Goal: Task Accomplishment & Management: Complete application form

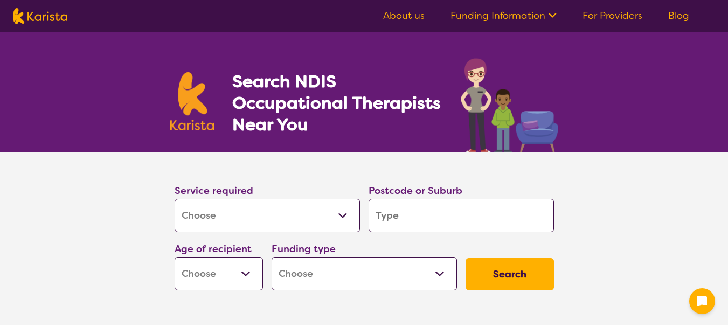
select select "[MEDICAL_DATA]"
click at [425, 222] on input "search" at bounding box center [460, 215] width 185 height 33
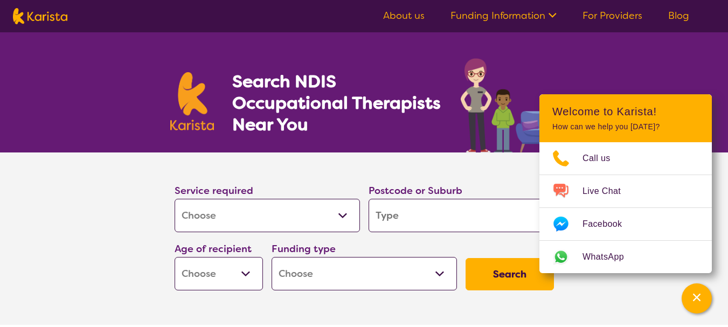
type input "3"
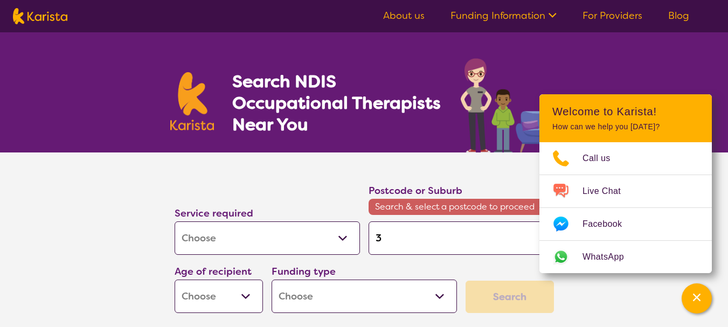
type input "39"
type input "397"
type input "3975"
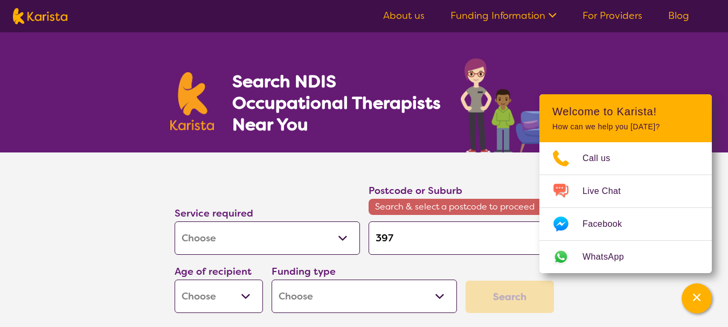
type input "3975"
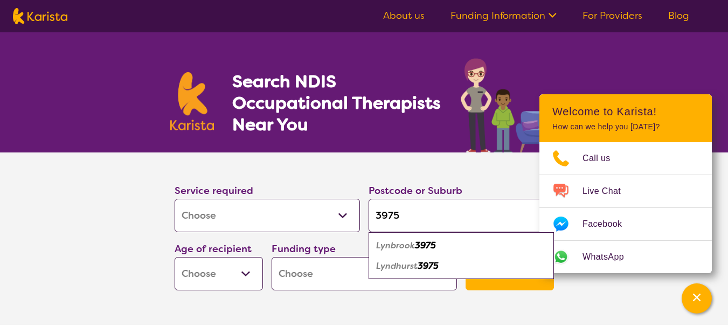
type input "3975"
click at [416, 245] on em "3975" at bounding box center [425, 245] width 21 height 11
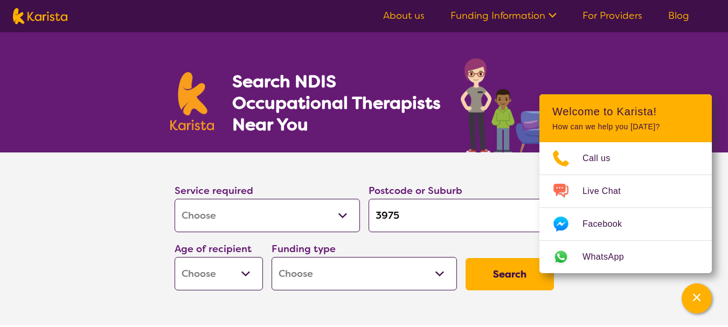
click at [240, 270] on select "Early Childhood - 0 to 9 Child - 10 to 11 Adolescent - 12 to 17 Adult - 18 to 6…" at bounding box center [219, 273] width 88 height 33
select select "AS"
click at [175, 257] on select "Early Childhood - 0 to 9 Child - 10 to 11 Adolescent - 12 to 17 Adult - 18 to 6…" at bounding box center [219, 273] width 88 height 33
select select "AS"
click at [302, 268] on select "Home Care Package (HCP) National Disability Insurance Scheme (NDIS) I don't know" at bounding box center [363, 273] width 185 height 33
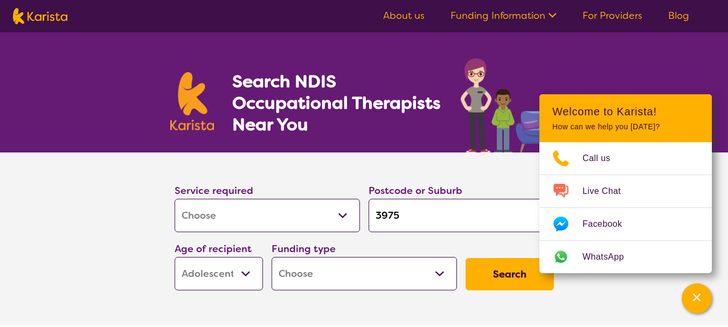
select select "NDIS"
click at [271, 257] on select "Home Care Package (HCP) National Disability Insurance Scheme (NDIS) I don't know" at bounding box center [363, 273] width 185 height 33
select select "NDIS"
click at [499, 267] on button "Search" at bounding box center [509, 274] width 88 height 32
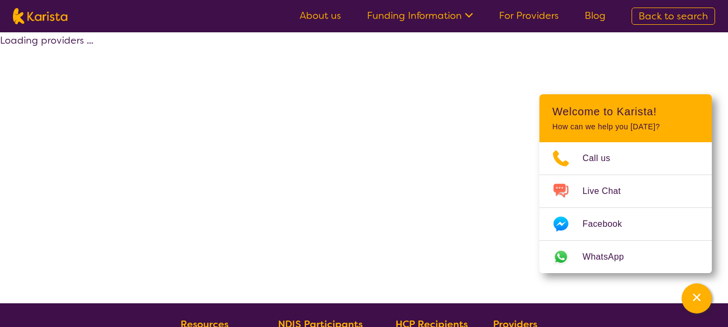
select select "by_score"
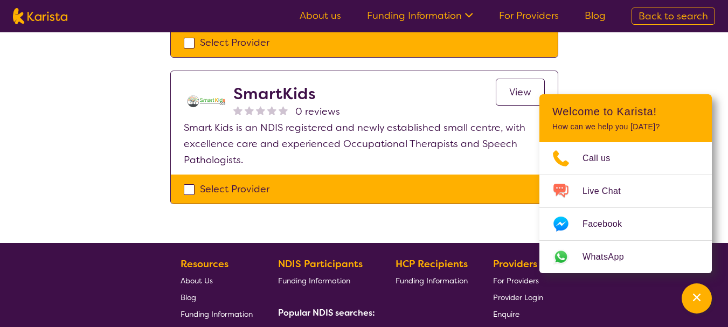
scroll to position [1120, 0]
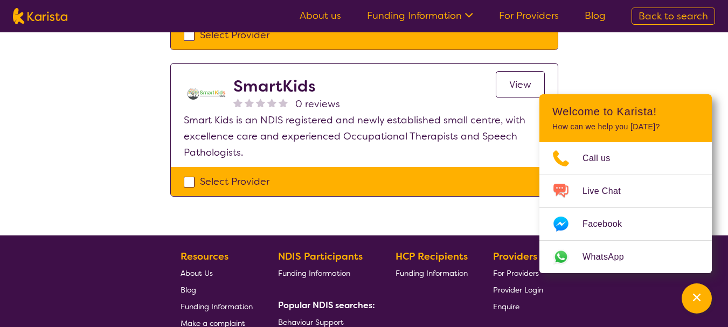
click at [693, 311] on button "Channel Menu" at bounding box center [696, 298] width 30 height 30
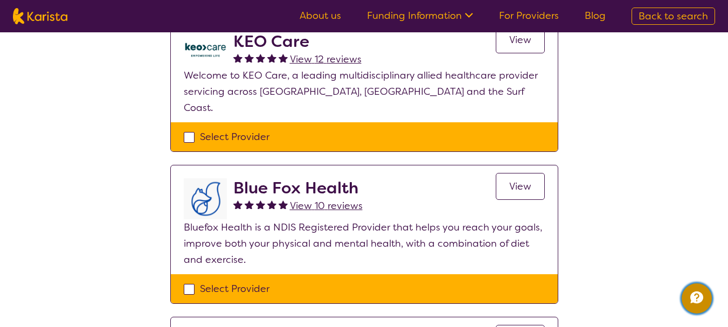
scroll to position [0, 0]
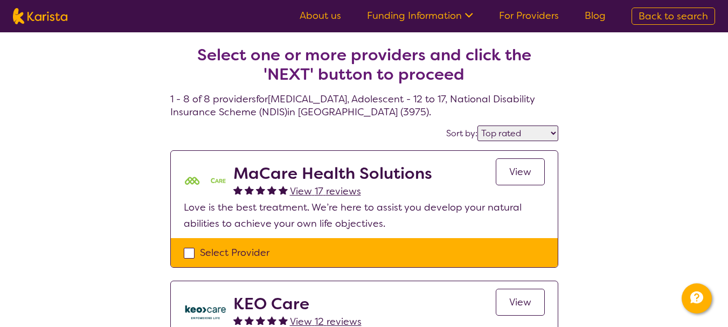
click at [515, 169] on span "View" at bounding box center [520, 171] width 22 height 13
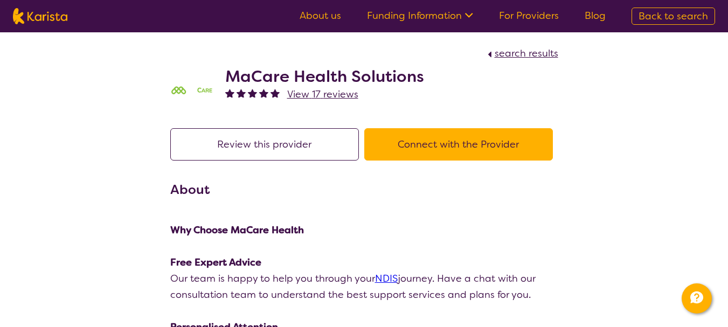
click at [422, 156] on button "Connect with the Provider" at bounding box center [458, 144] width 189 height 32
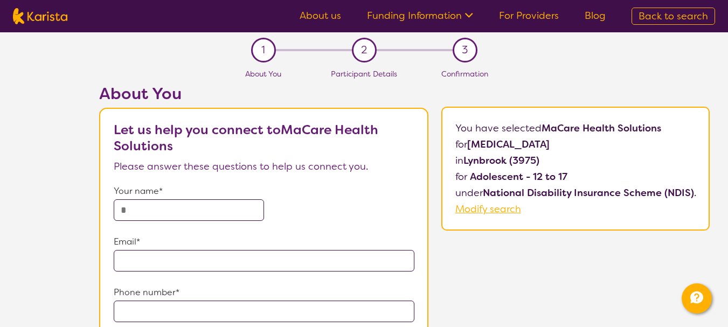
click at [190, 213] on input "text" at bounding box center [189, 210] width 150 height 22
type input "**********"
click at [167, 262] on input "email" at bounding box center [264, 261] width 301 height 22
type input "**********"
click at [164, 317] on input "tel" at bounding box center [264, 312] width 301 height 22
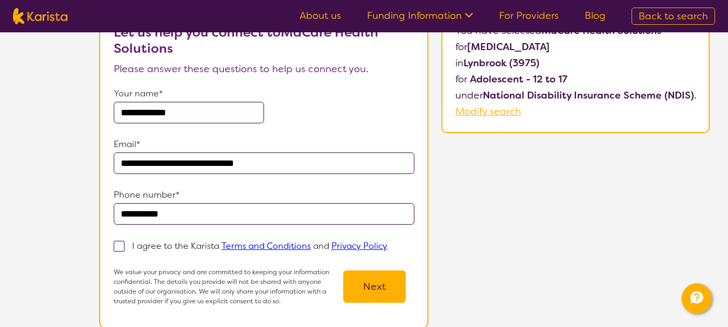
scroll to position [104, 0]
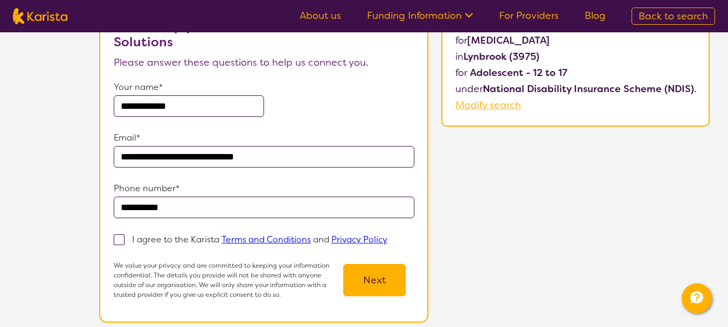
type input "**********"
click at [118, 241] on span at bounding box center [119, 239] width 11 height 11
click at [387, 241] on input "I agree to the Karista Terms and Conditions and Privacy Policy" at bounding box center [390, 238] width 7 height 7
checkbox input "true"
click at [375, 285] on button "Next" at bounding box center [374, 280] width 62 height 32
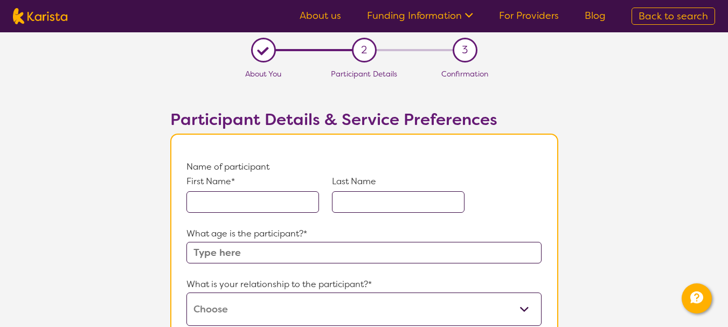
click at [246, 210] on input "text" at bounding box center [252, 202] width 133 height 22
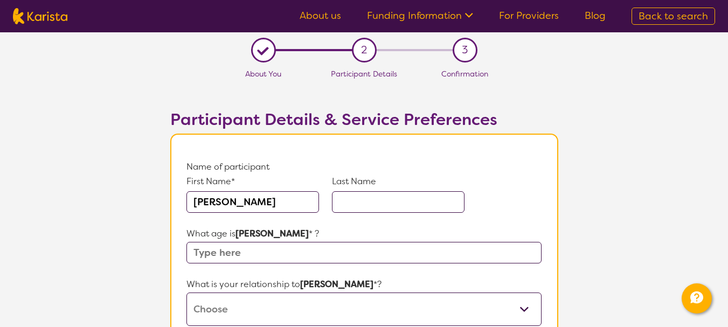
type input "[PERSON_NAME]"
click at [420, 208] on input "text" at bounding box center [398, 202] width 133 height 22
type input "Prasad"
click at [329, 248] on input "text" at bounding box center [363, 253] width 354 height 22
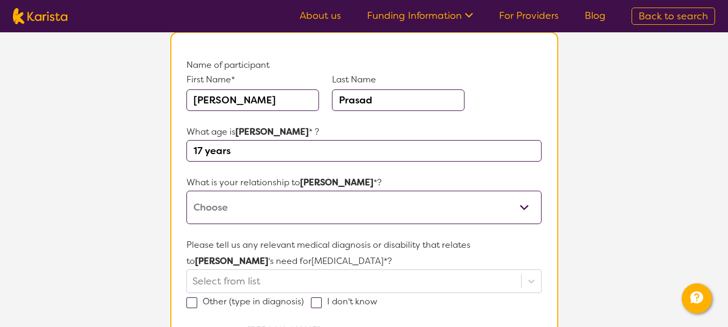
scroll to position [107, 0]
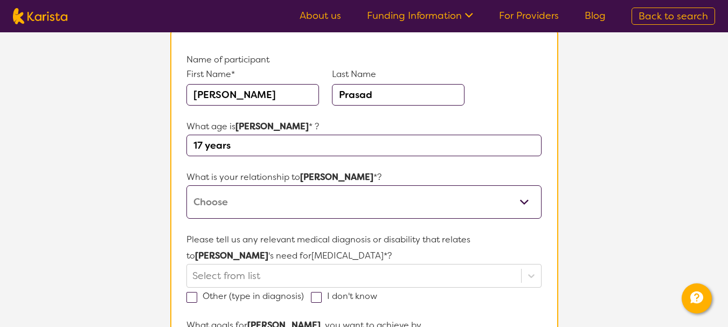
type input "17 years"
click at [218, 192] on select "This request is for myself I am their parent I am their child I am their spouse…" at bounding box center [363, 201] width 354 height 33
select select "I am their parent"
click at [186, 185] on select "This request is for myself I am their parent I am their child I am their spouse…" at bounding box center [363, 201] width 354 height 33
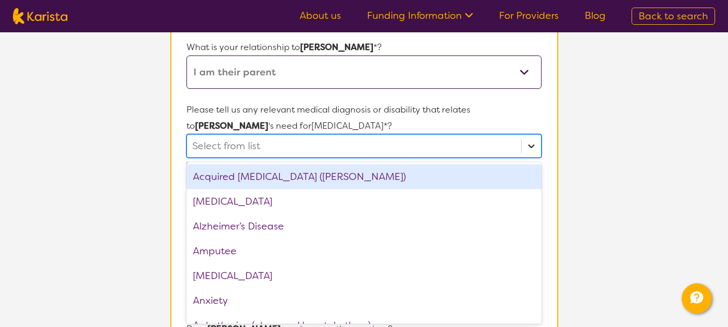
scroll to position [238, 0]
click at [532, 157] on div "option Acquired [MEDICAL_DATA] (ABI) focused, 1 of 75. 75 results available. Us…" at bounding box center [363, 146] width 354 height 24
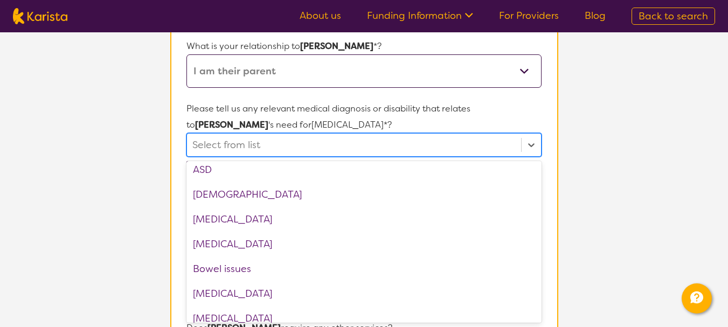
scroll to position [204, 0]
click at [269, 224] on div "[MEDICAL_DATA]" at bounding box center [363, 219] width 354 height 25
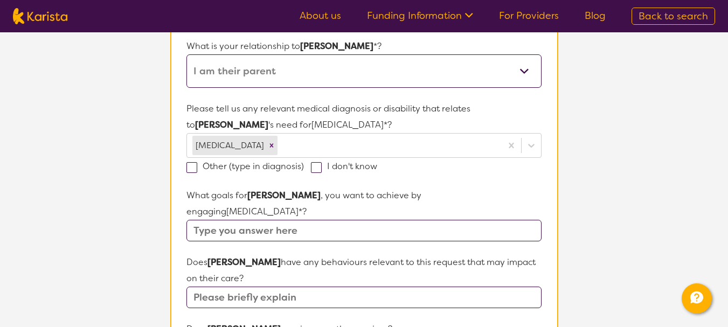
click at [632, 232] on section "L About You 2 Participant Details 3 Confirmation Participant Details & Service …" at bounding box center [364, 277] width 728 height 967
click at [190, 168] on span at bounding box center [191, 167] width 11 height 11
click at [304, 168] on input "Other (type in diagnosis)" at bounding box center [307, 165] width 7 height 7
checkbox input "true"
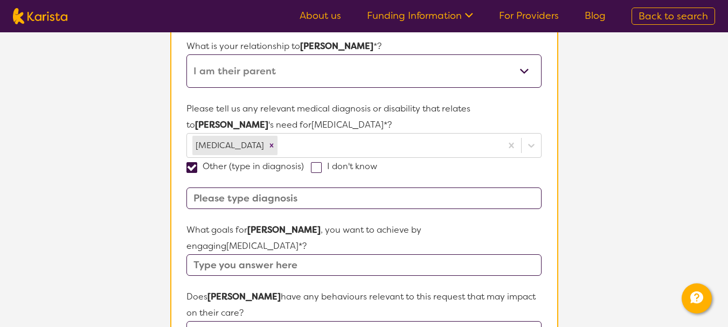
click at [212, 197] on input at bounding box center [363, 198] width 354 height 22
type input "S"
type input "M"
click at [245, 254] on input "text" at bounding box center [363, 265] width 354 height 22
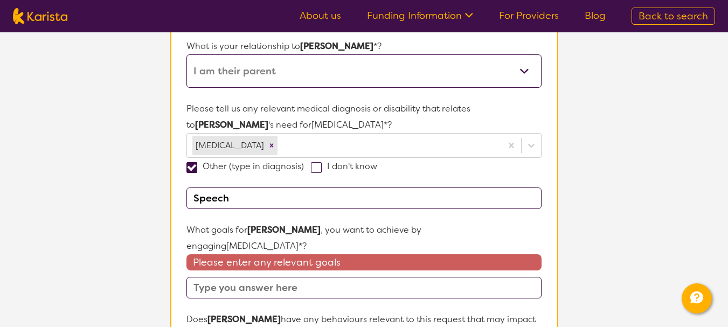
click at [275, 197] on input "Speech" at bounding box center [363, 198] width 354 height 22
type input "S"
paste input "a mild receptive and a moderate [MEDICAL_DATA]. [PERSON_NAME] may encounter dif…"
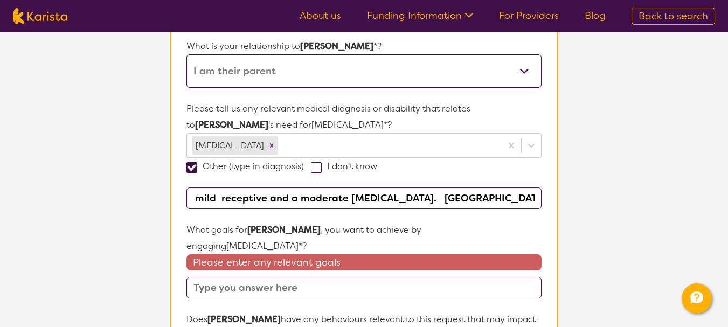
scroll to position [0, 0]
type input "a mild receptive and a moderate [MEDICAL_DATA]."
click at [339, 277] on input "text" at bounding box center [363, 288] width 354 height 22
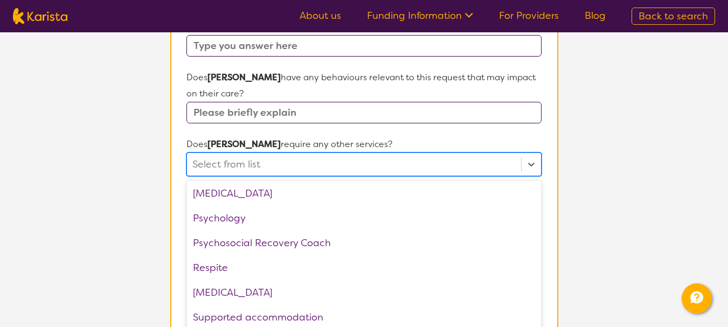
scroll to position [363, 0]
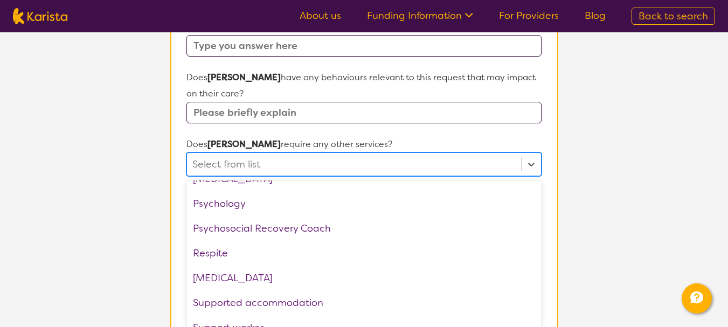
click at [614, 162] on section "L About You 2 Participant Details 3 Confirmation Participant Details & Service …" at bounding box center [364, 64] width 728 height 1024
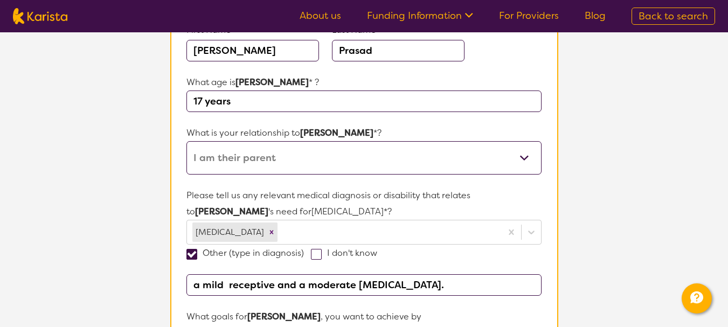
scroll to position [0, 0]
